Goal: Register for event/course

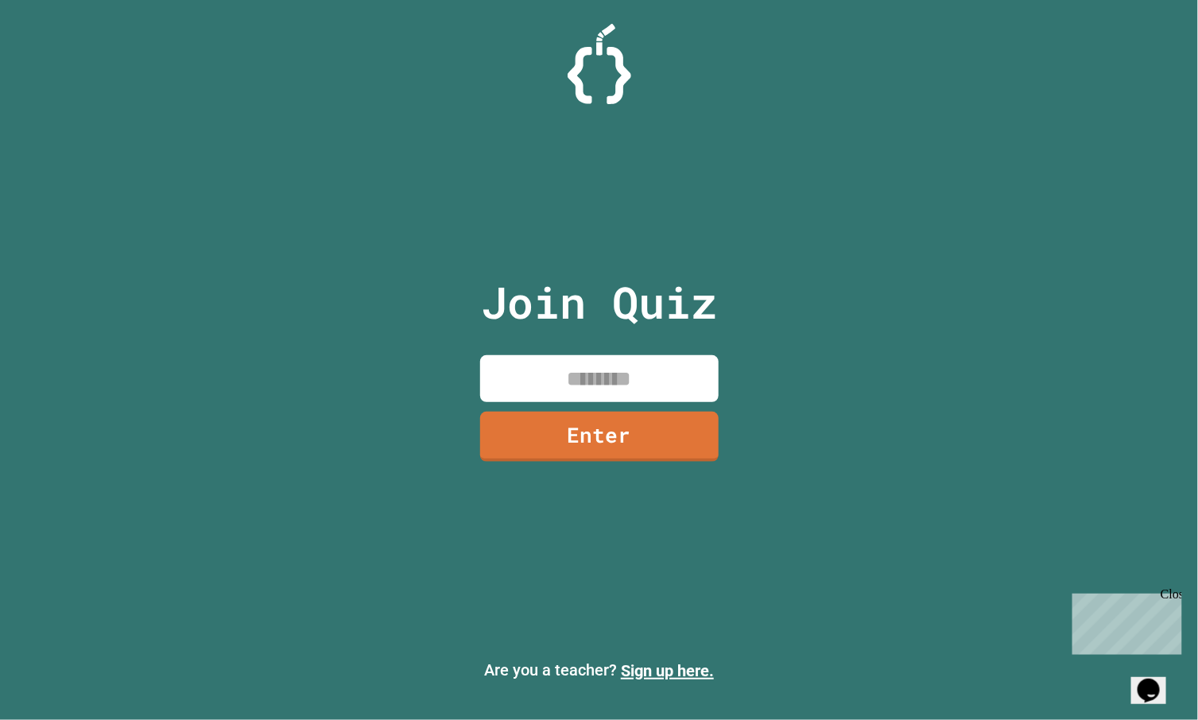
click at [501, 542] on div "Join Quiz Enter" at bounding box center [599, 360] width 268 height 641
click at [621, 546] on div "Join Quiz Enter" at bounding box center [599, 360] width 268 height 641
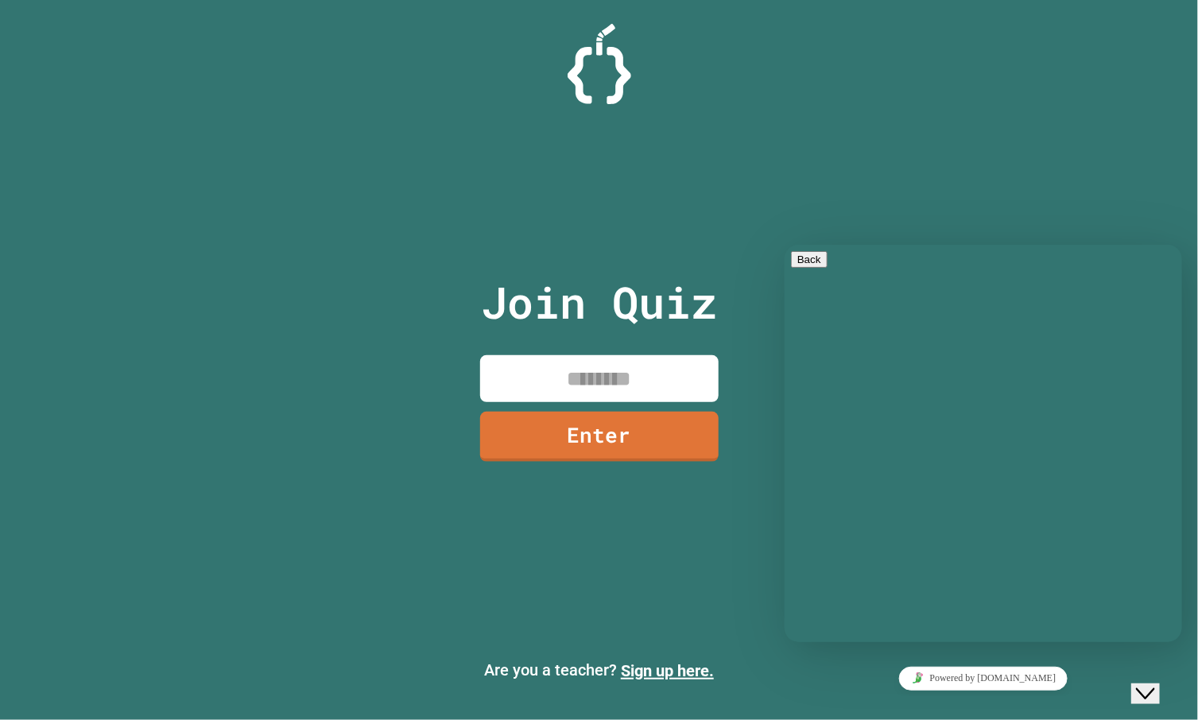
click at [627, 547] on div "Join Quiz Enter" at bounding box center [599, 360] width 268 height 641
click at [1155, 685] on div "Close Chat This icon closes the chat window." at bounding box center [1144, 693] width 19 height 19
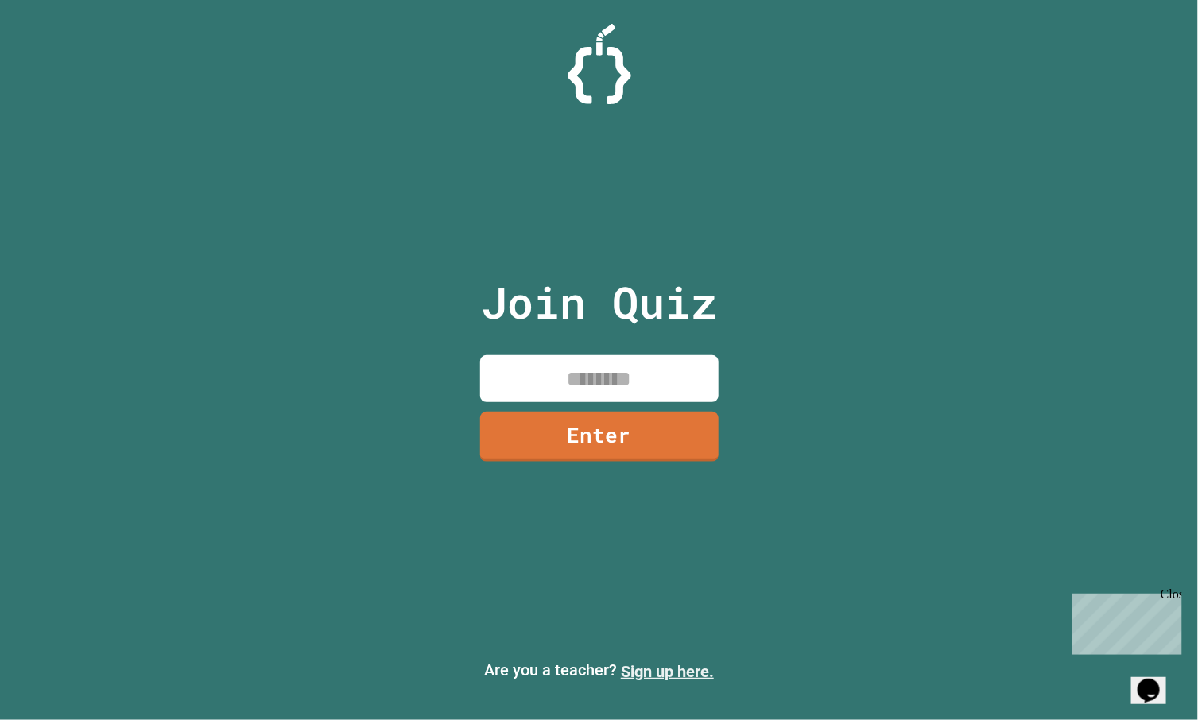
click at [681, 671] on link "Sign up here." at bounding box center [667, 671] width 93 height 19
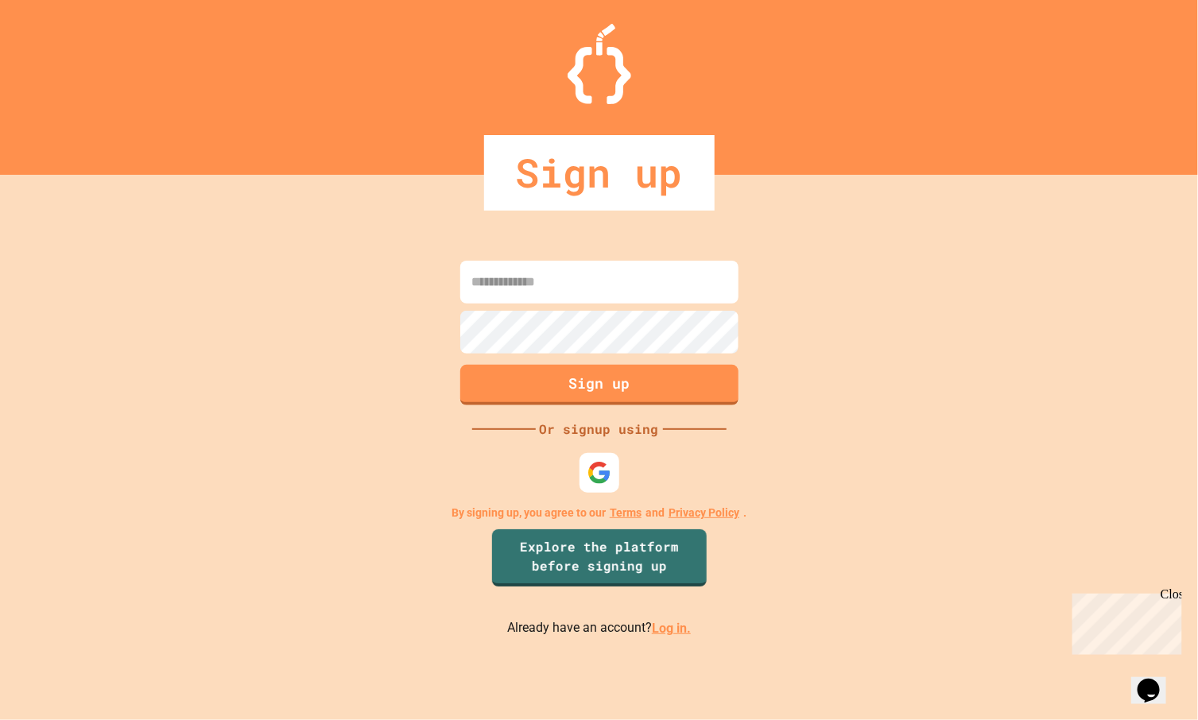
click at [669, 628] on link "Log in." at bounding box center [671, 628] width 39 height 15
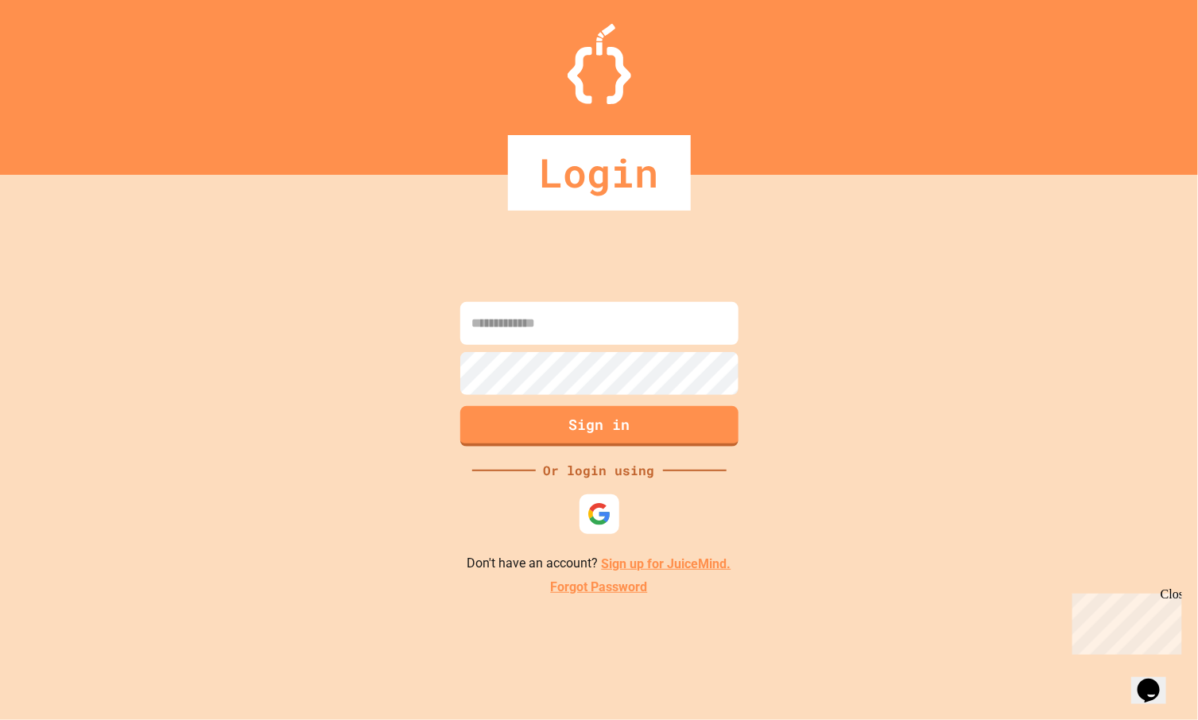
click at [596, 514] on img at bounding box center [600, 515] width 24 height 24
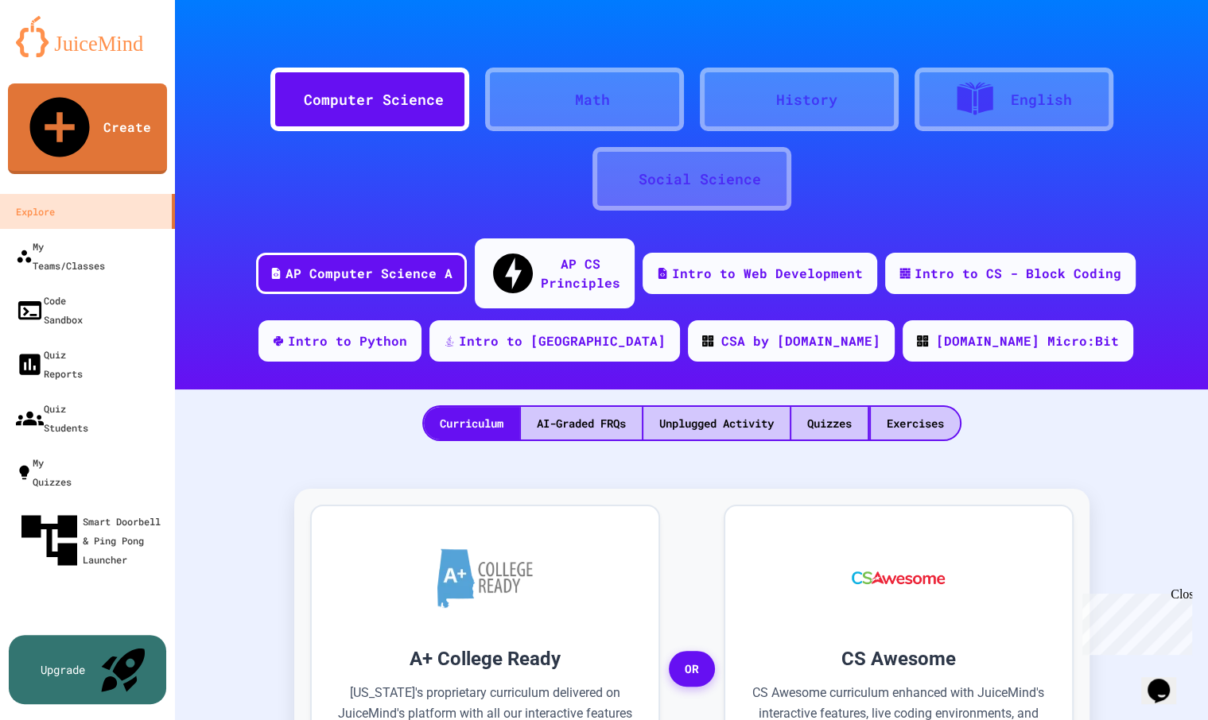
click at [1160, 39] on div "My Account" at bounding box center [1160, 39] width 0 height 0
click at [1136, 720] on div at bounding box center [604, 720] width 1208 height 0
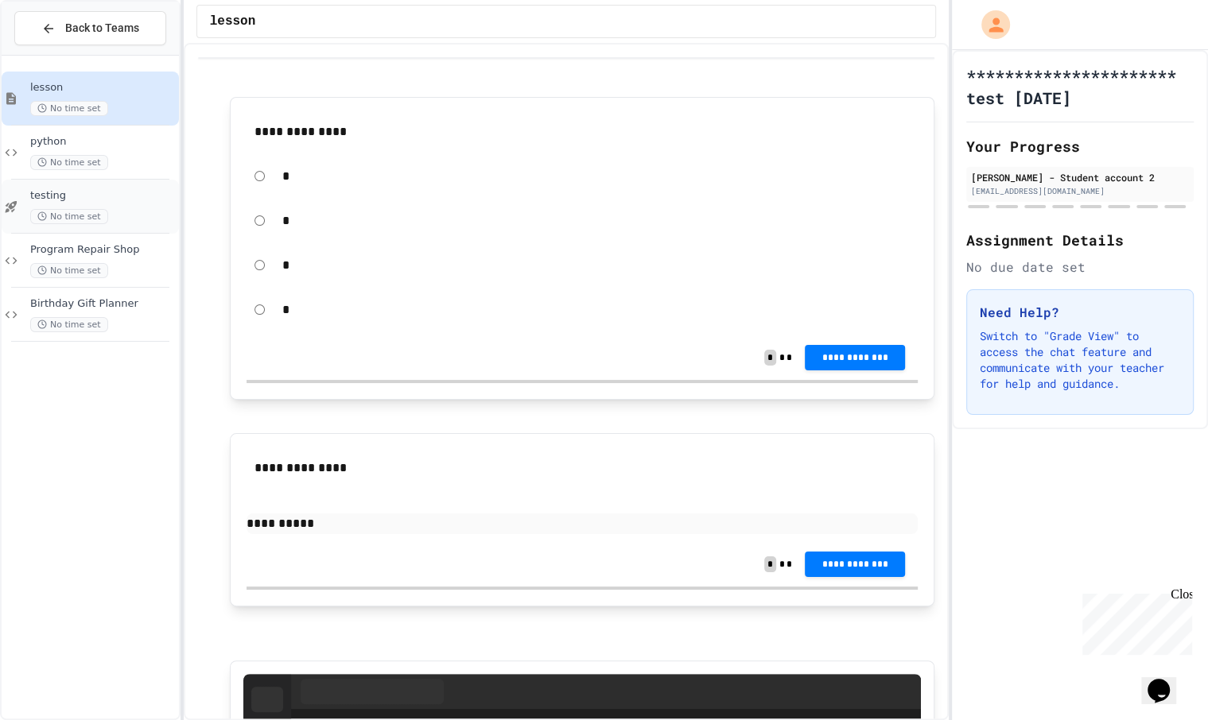
click at [101, 205] on div "testing No time set" at bounding box center [103, 206] width 146 height 35
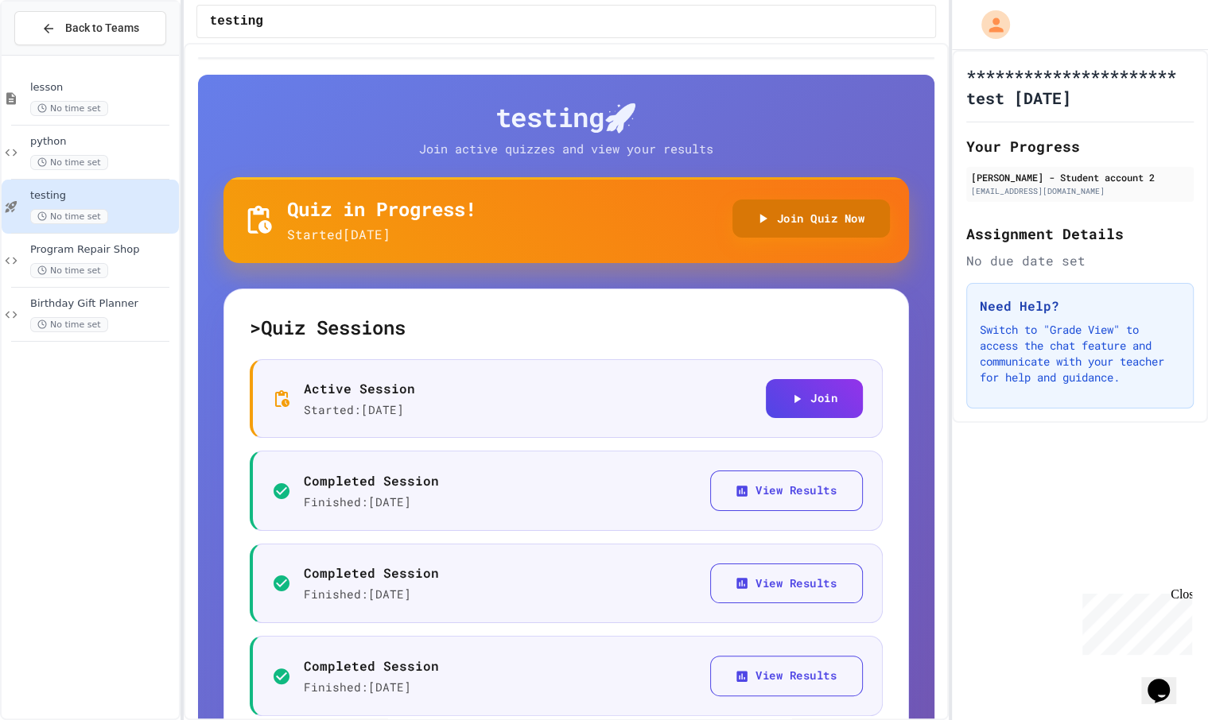
click at [750, 208] on button "Join Quiz Now" at bounding box center [811, 219] width 158 height 39
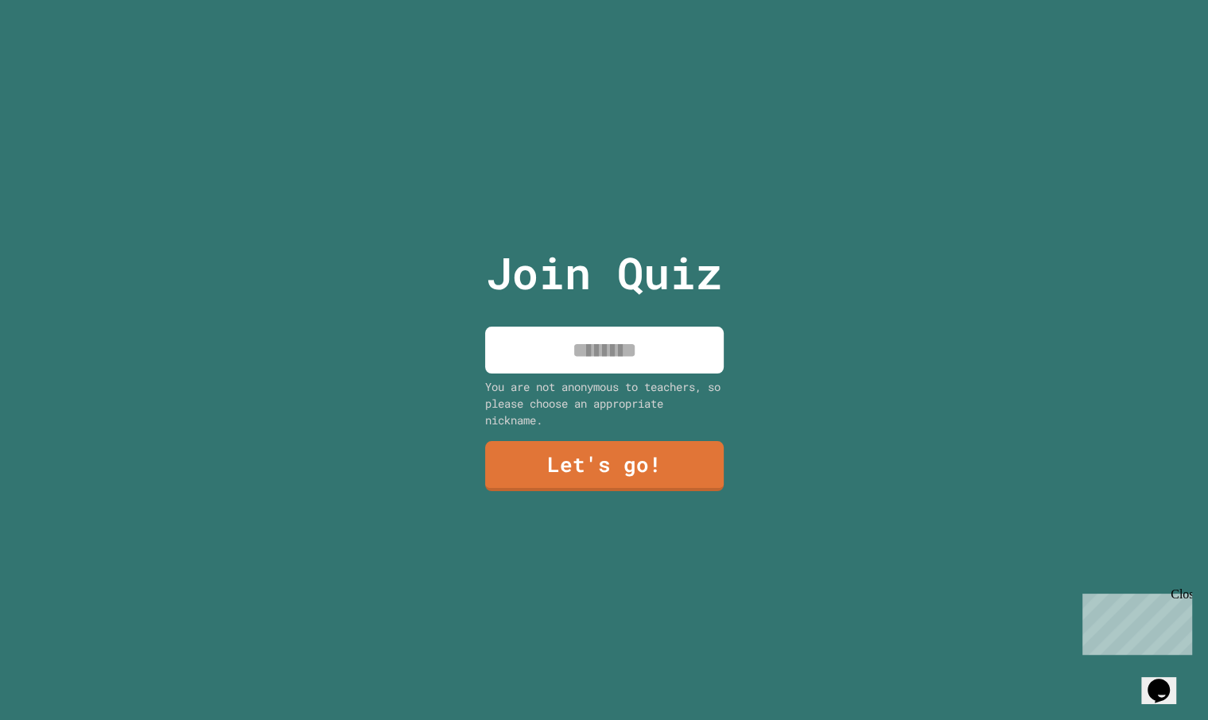
click at [569, 354] on input at bounding box center [604, 350] width 239 height 47
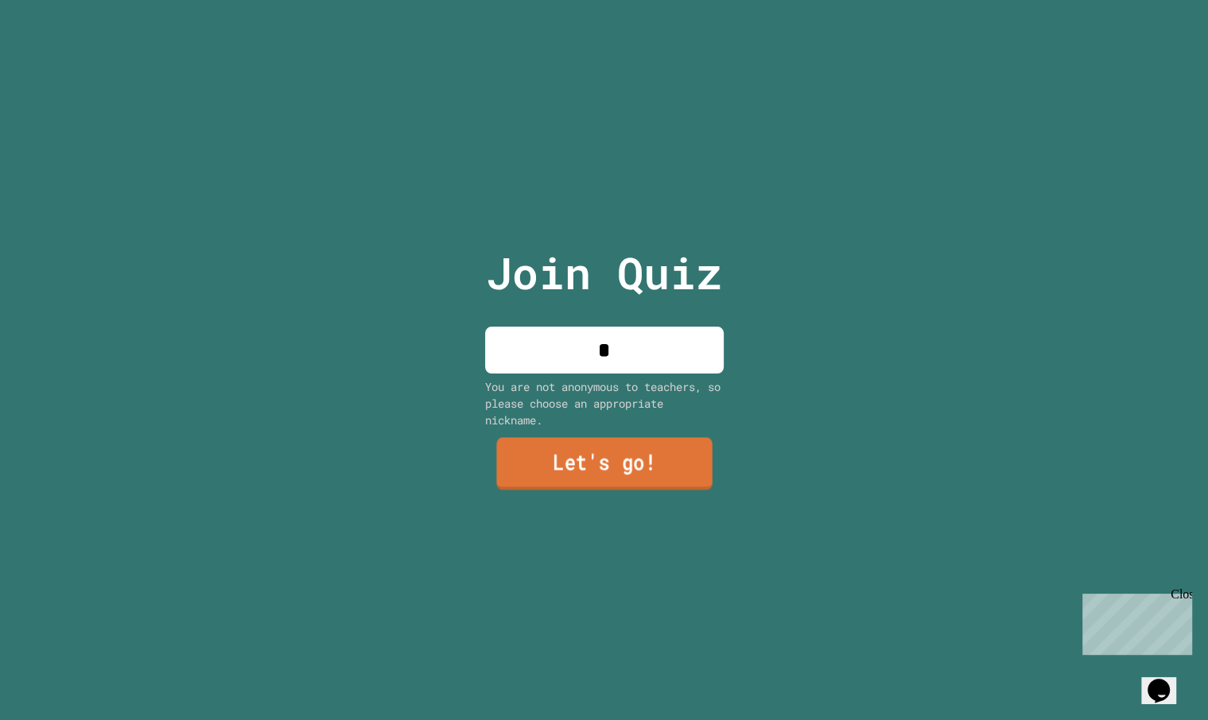
type input "*"
click at [518, 462] on link "Let's go!" at bounding box center [603, 464] width 235 height 52
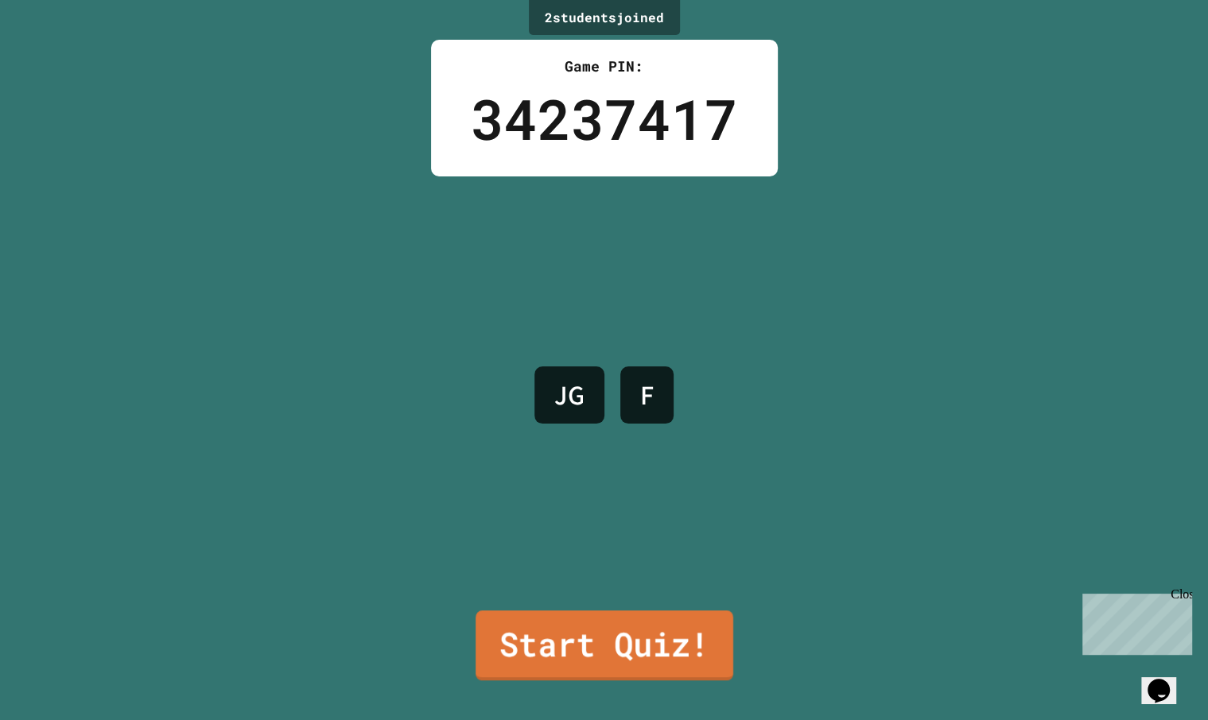
click at [543, 627] on link "Start Quiz!" at bounding box center [604, 646] width 258 height 70
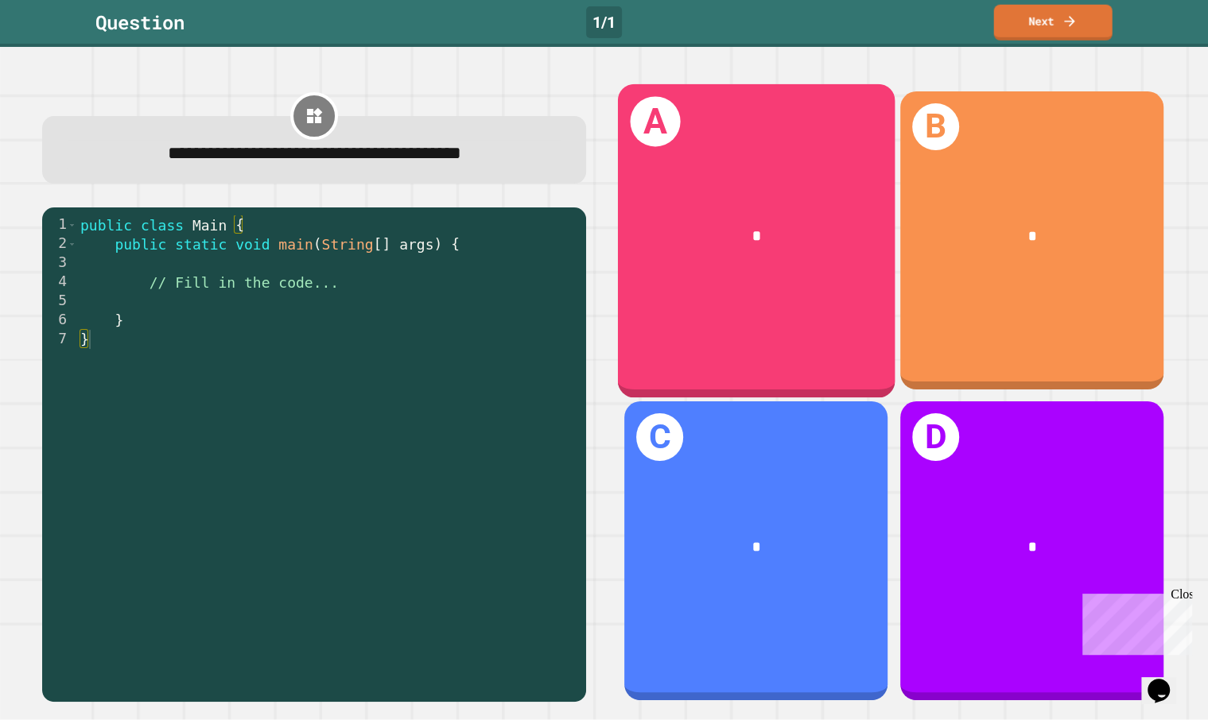
click at [790, 236] on div "*" at bounding box center [756, 236] width 216 height 23
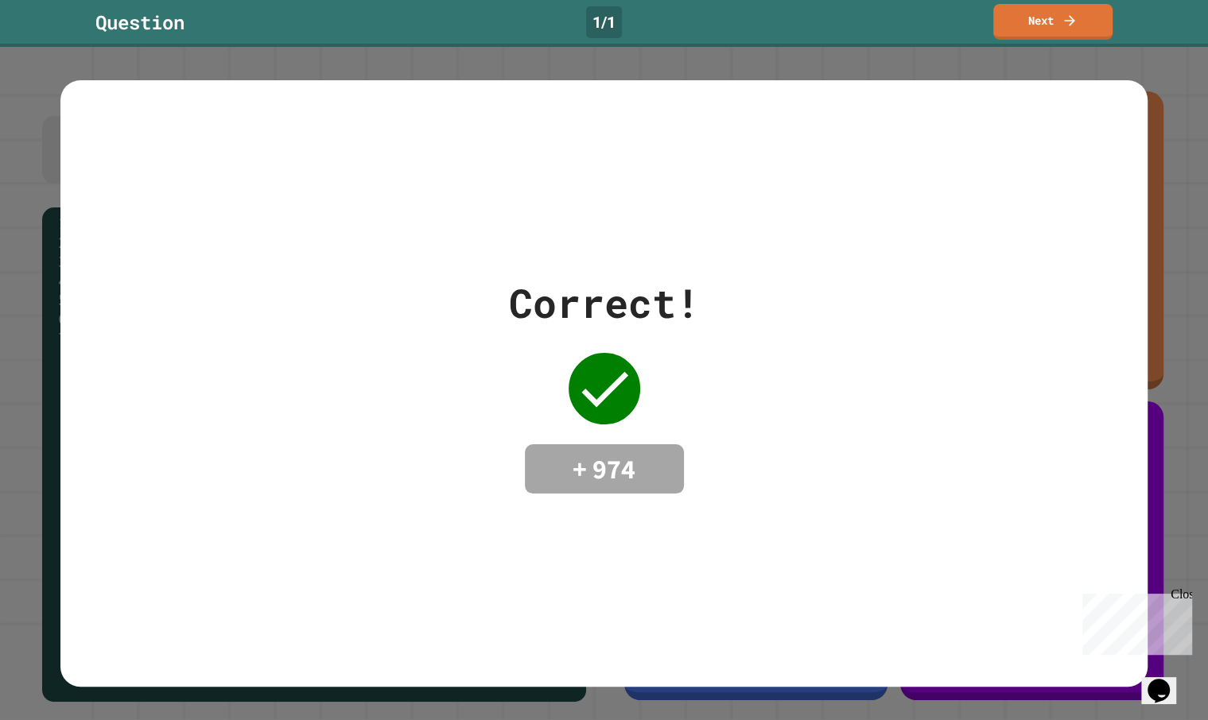
click at [1026, 22] on link "Next" at bounding box center [1052, 22] width 119 height 36
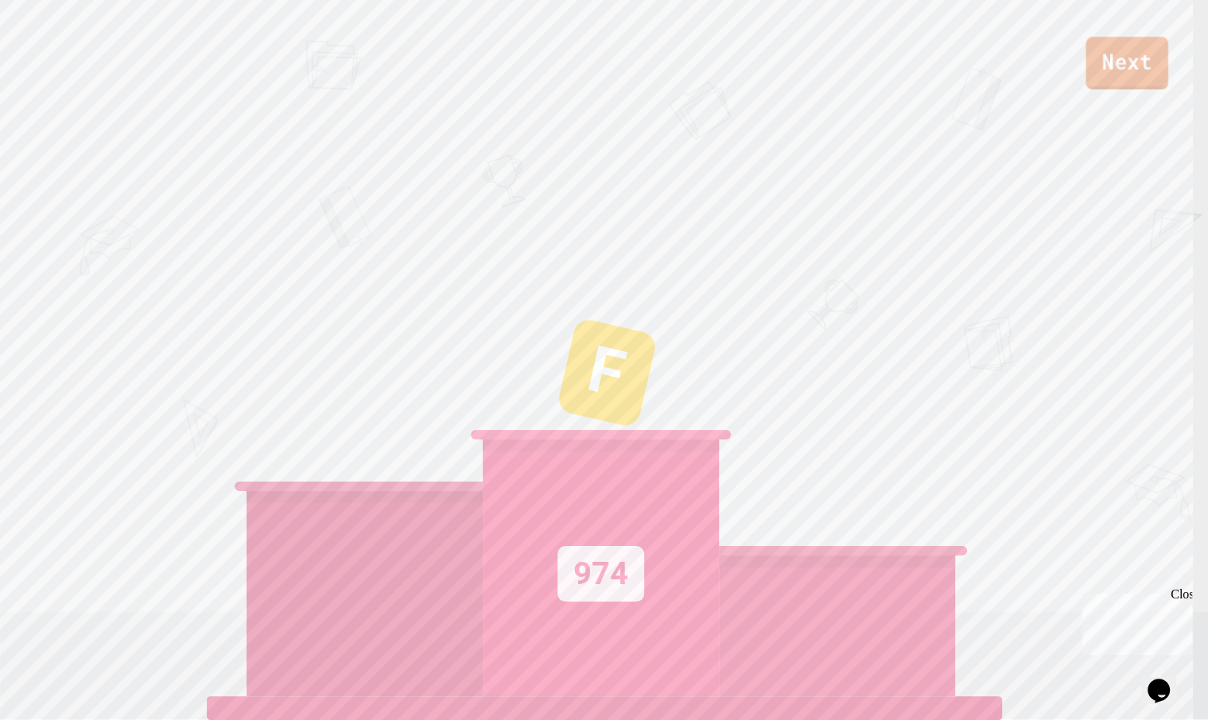
click at [1125, 69] on link "Next" at bounding box center [1126, 63] width 82 height 52
